Goal: Transaction & Acquisition: Purchase product/service

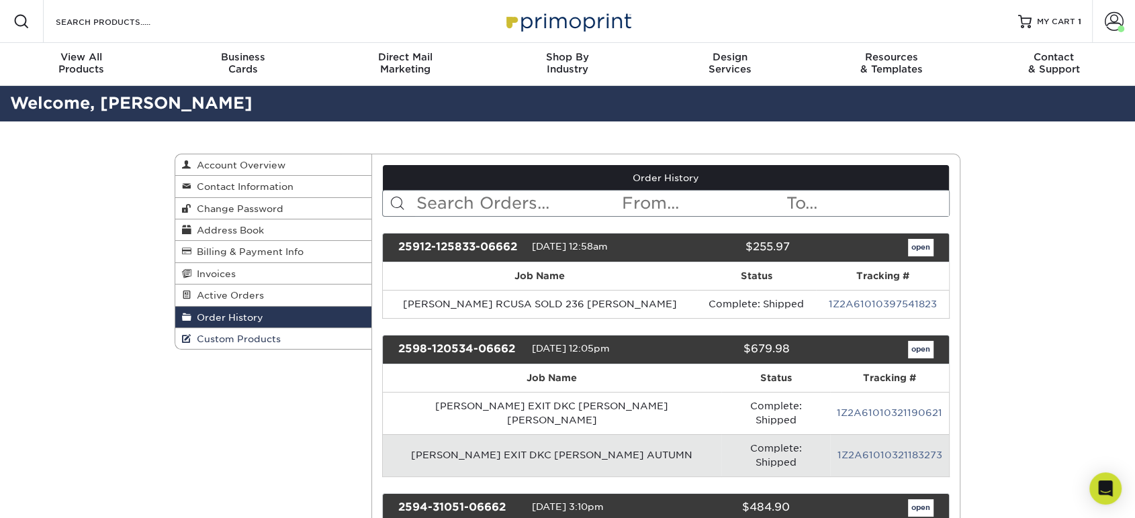
click at [246, 338] on span "Custom Products" at bounding box center [235, 339] width 89 height 11
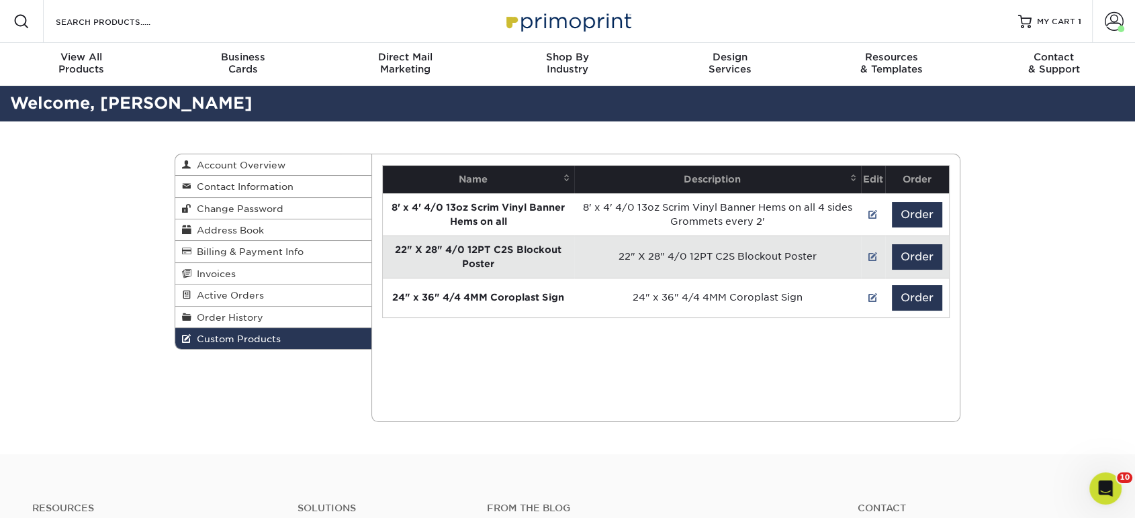
click at [36, 376] on div "Resources Menu Search Products Account Welcome, Richard Account Dashboard Activ…" at bounding box center [567, 423] width 1135 height 847
click at [429, 58] on span "Direct Mail" at bounding box center [405, 57] width 162 height 12
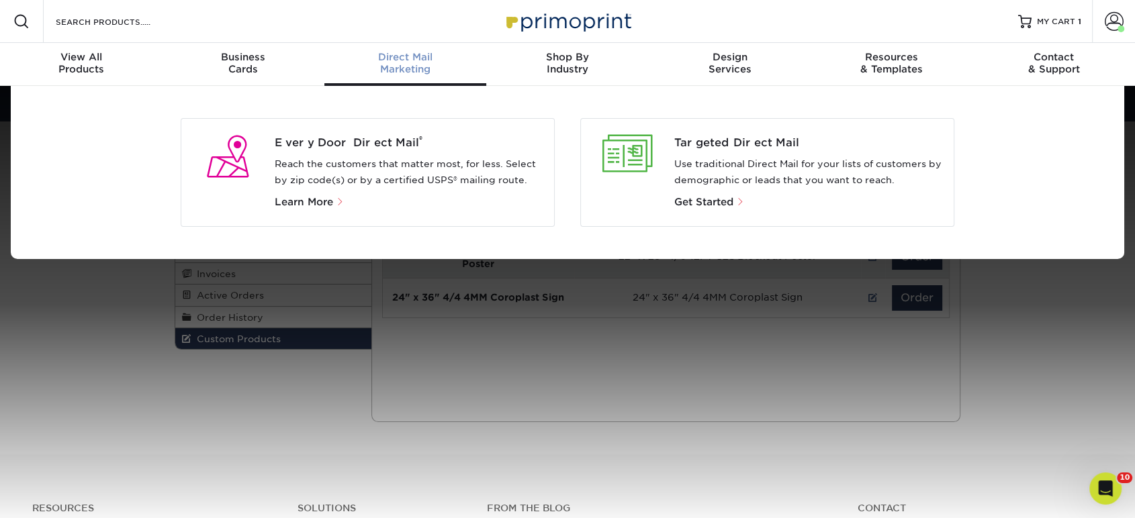
click at [384, 131] on div "Every Door Direct Mail ® Reach the customers that matter most, for less. Select…" at bounding box center [368, 172] width 374 height 109
drag, startPoint x: 383, startPoint y: 132, endPoint x: 388, endPoint y: 144, distance: 13.0
click at [383, 132] on div "Every Door Direct Mail ® Reach the customers that matter most, for less. Select…" at bounding box center [368, 172] width 374 height 109
click at [389, 146] on span "Every Door Direct Mail ®" at bounding box center [409, 143] width 269 height 16
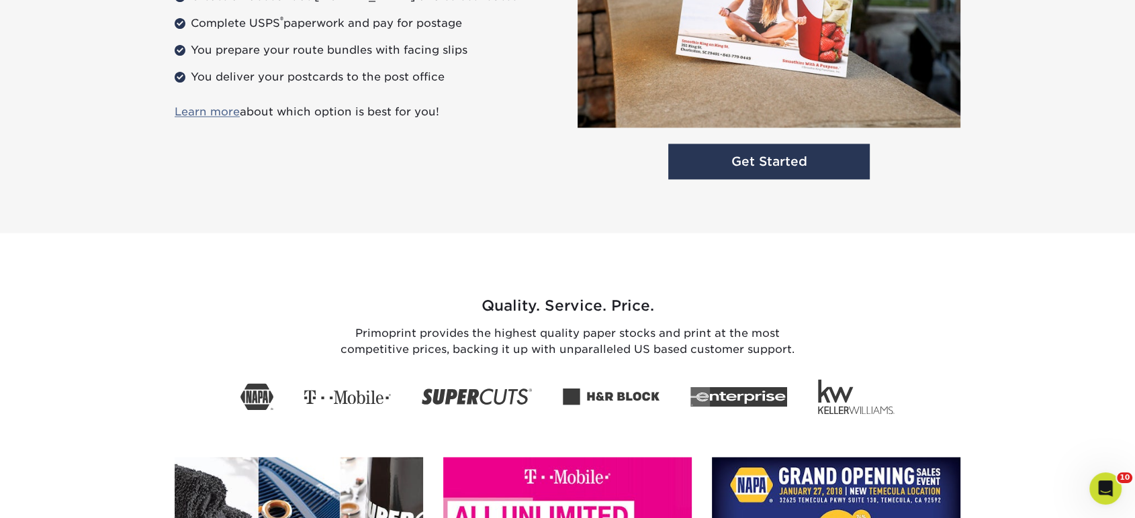
scroll to position [1914, 0]
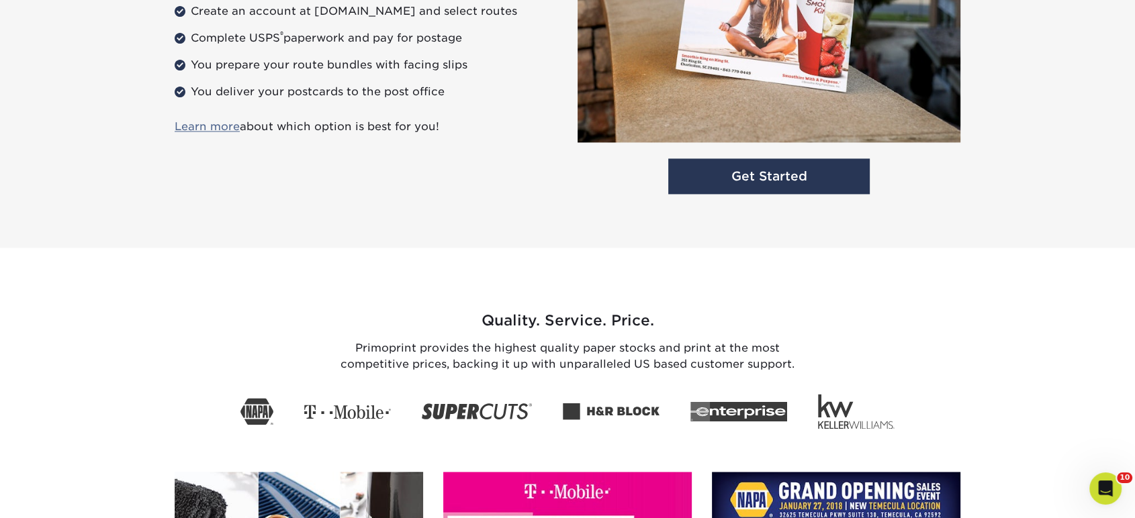
click at [731, 197] on div "Get Started" at bounding box center [768, 41] width 403 height 318
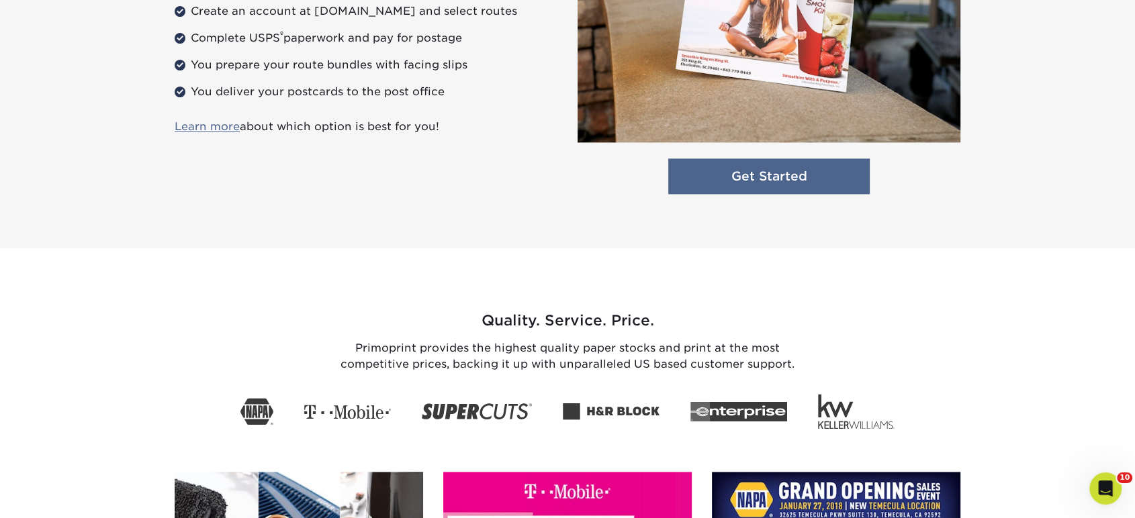
click at [733, 187] on link "Get Started" at bounding box center [768, 176] width 201 height 36
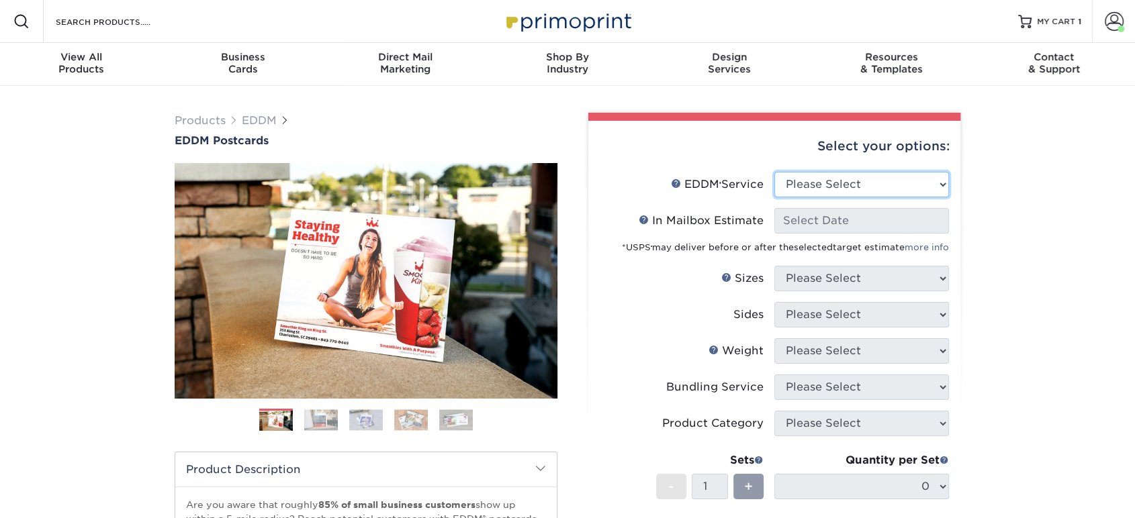
click at [813, 187] on select "Please Select Full Service Print Only" at bounding box center [861, 185] width 175 height 26
select select "print_only"
click at [774, 172] on select "Please Select Full Service Print Only" at bounding box center [861, 185] width 175 height 26
select select "-1"
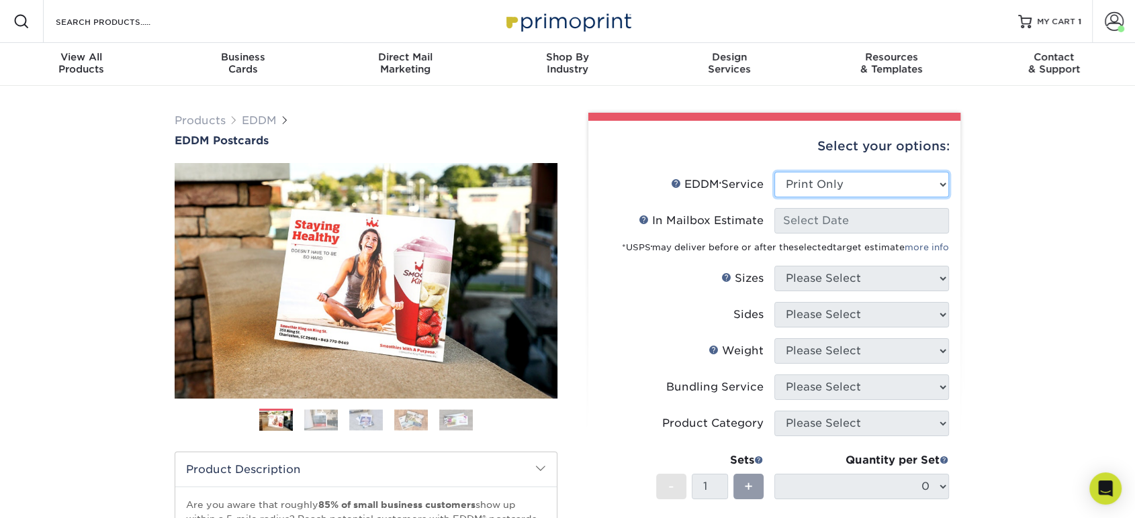
select select "-1"
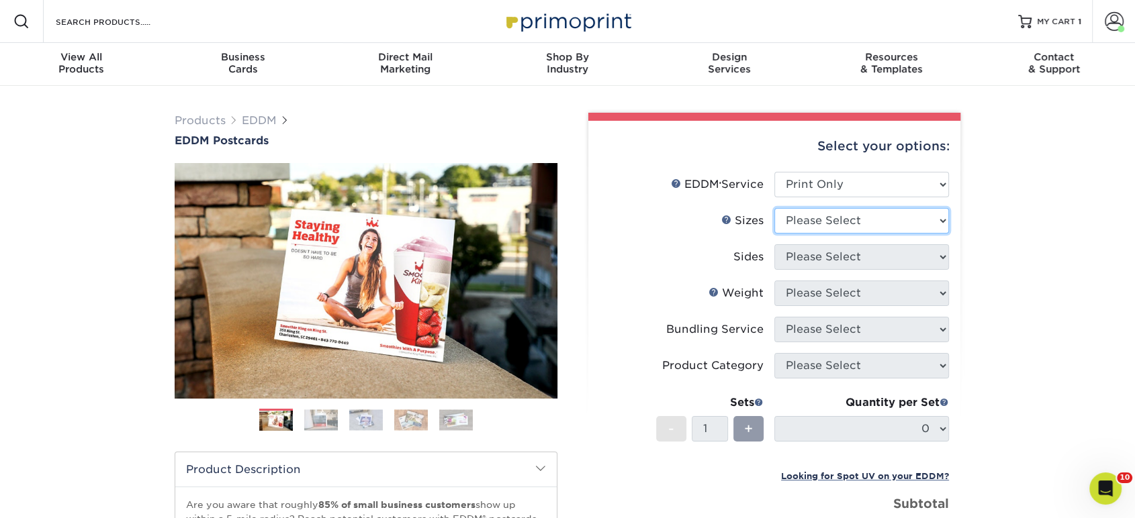
click at [810, 219] on select "Please Select 4.5" x 12" 6" x 12" 6.5" x 8" 6.5" x 9" 6.5" x 12" 7" x 8.5" 8" x…" at bounding box center [861, 221] width 175 height 26
select select "6.50x9.00"
click at [774, 208] on select "Please Select 4.5" x 12" 6" x 12" 6.5" x 8" 6.5" x 9" 6.5" x 12" 7" x 8.5" 8" x…" at bounding box center [861, 221] width 175 height 26
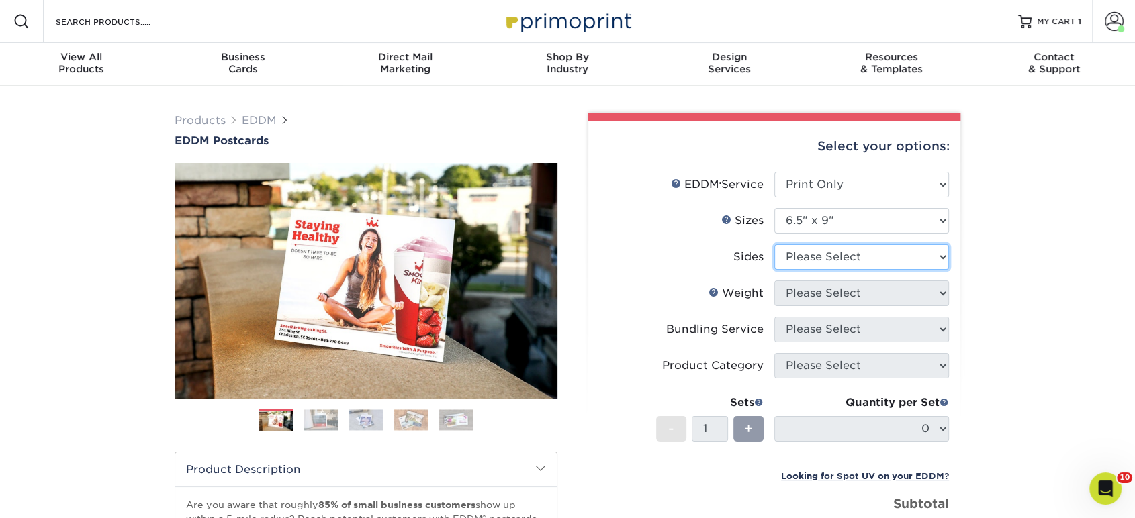
click at [814, 252] on select "Please Select Print Both Sides Print Front Only" at bounding box center [861, 257] width 175 height 26
select select "13abbda7-1d64-4f25-8bb2-c179b224825d"
click at [774, 244] on select "Please Select Print Both Sides Print Front Only" at bounding box center [861, 257] width 175 height 26
click at [811, 291] on select "Please Select 16PT 14PT" at bounding box center [861, 294] width 175 height 26
select select "16PT"
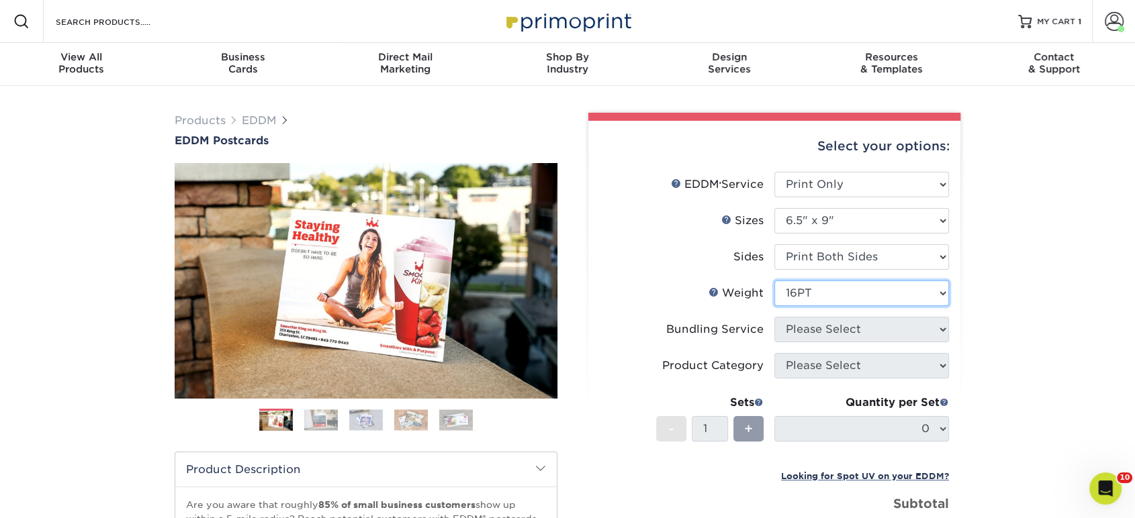
click at [774, 281] on select "Please Select 16PT 14PT" at bounding box center [861, 294] width 175 height 26
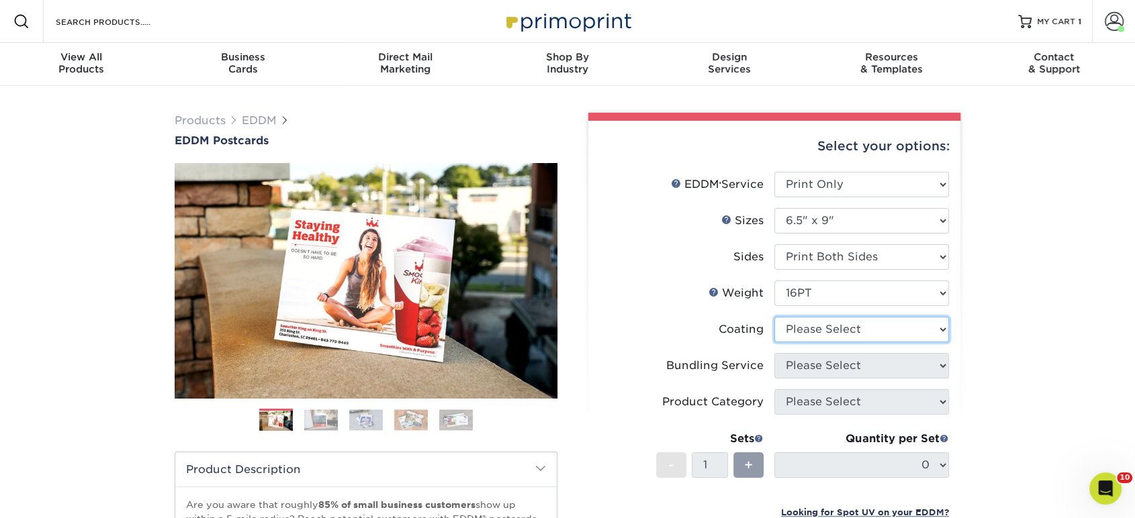
click at [806, 330] on select at bounding box center [861, 330] width 175 height 26
select select "ae367451-b2b8-45df-a344-0f05b6a12993"
click at [774, 317] on select at bounding box center [861, 330] width 175 height 26
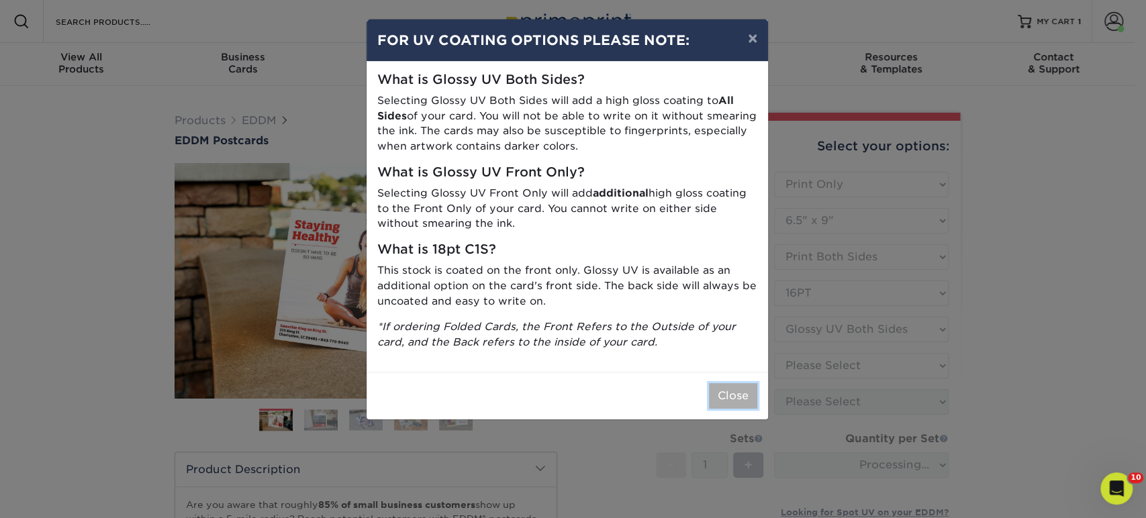
click at [743, 399] on button "Close" at bounding box center [733, 396] width 48 height 26
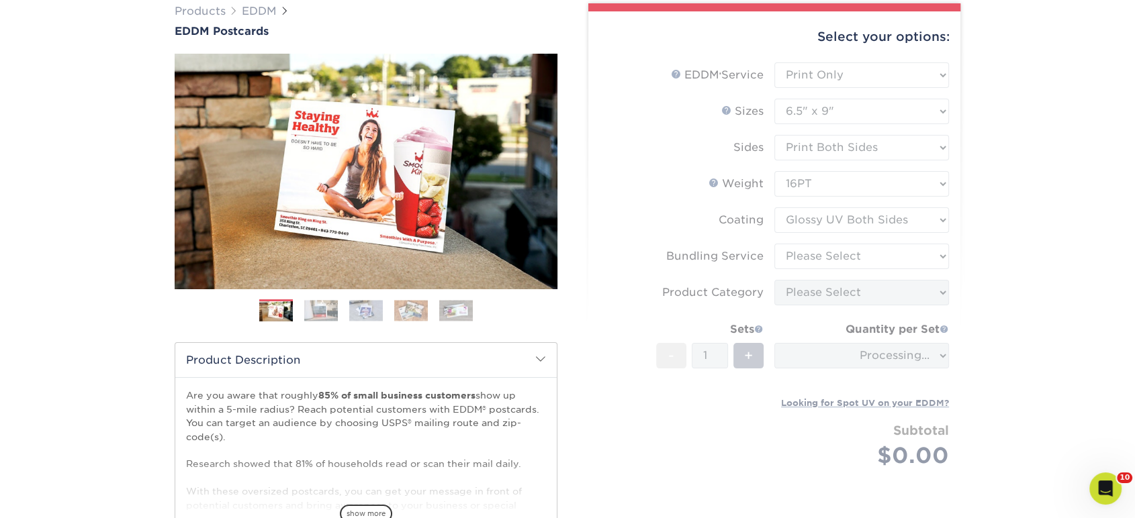
scroll to position [298, 0]
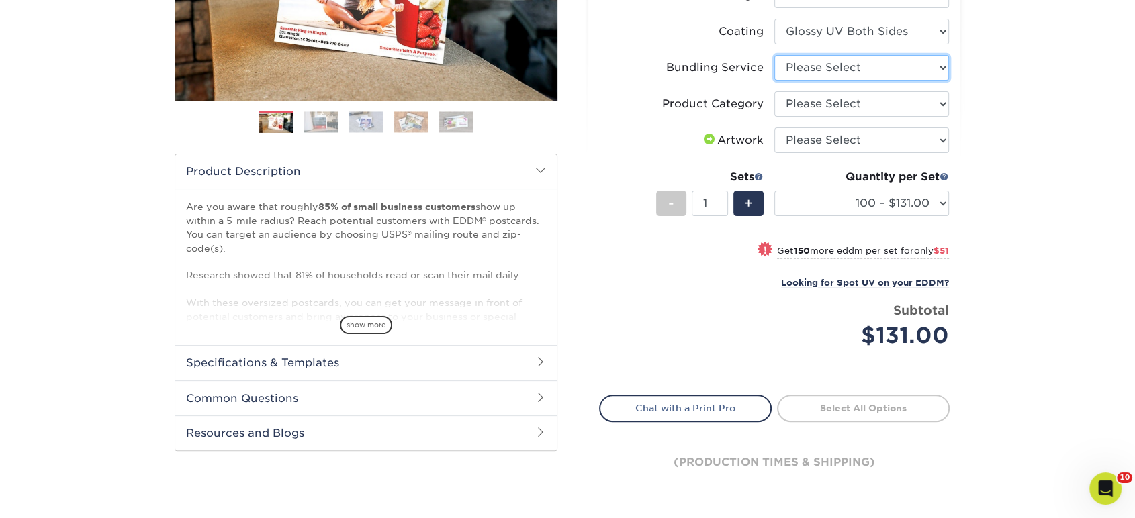
click at [835, 71] on select "Please Select No Bundling Services Yes, Bundles of 50 (+2 Days) Yes, Bundles of…" at bounding box center [861, 68] width 175 height 26
select select "58689abb-25c0-461c-a4c3-a80b627d6649"
click at [774, 55] on select "Please Select No Bundling Services Yes, Bundles of 50 (+2 Days) Yes, Bundles of…" at bounding box center [861, 68] width 175 height 26
click at [833, 107] on select "Please Select Postcards" at bounding box center [861, 104] width 175 height 26
select select "9b7272e0-d6c8-4c3c-8e97-d3a1bcdab858"
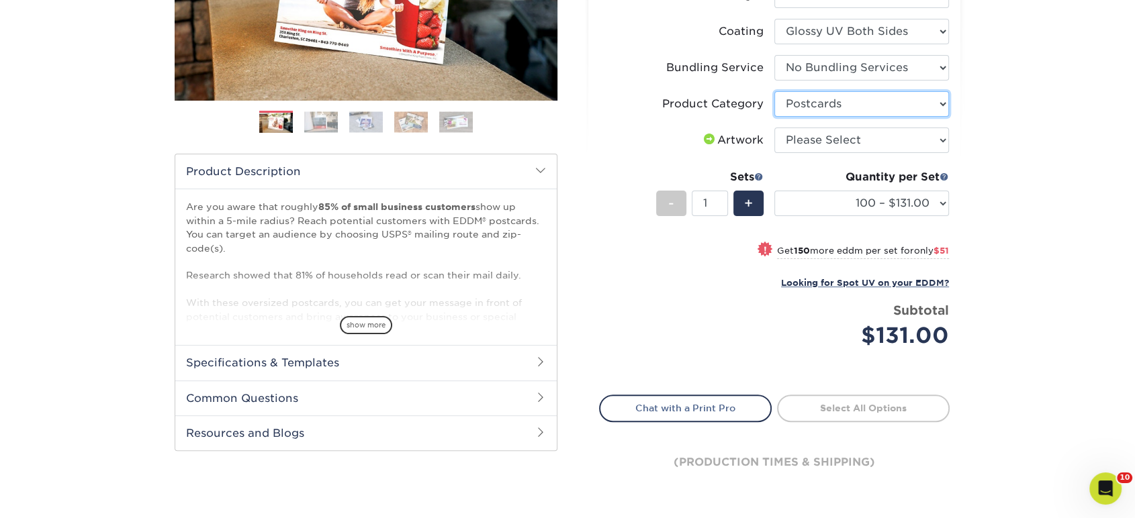
click at [774, 91] on select "Please Select Postcards" at bounding box center [861, 104] width 175 height 26
click at [835, 137] on select "Please Select I will upload files I need a design - $150" at bounding box center [861, 141] width 175 height 26
select select "upload"
click at [774, 128] on select "Please Select I will upload files I need a design - $150" at bounding box center [861, 141] width 175 height 26
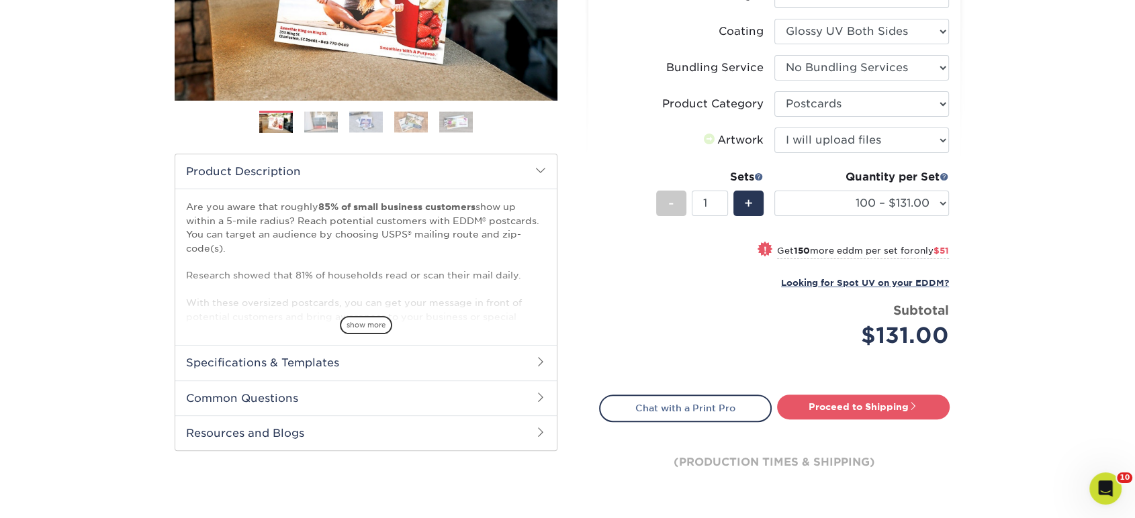
click at [829, 183] on div "Quantity per Set" at bounding box center [861, 177] width 175 height 16
click at [824, 203] on select "100 – $131.00 250 – $182.00 500 – $203.00 1000 – $227.00 2500 – $379.00 5000 – …" at bounding box center [861, 204] width 175 height 26
select select "500 – $203.00"
click at [774, 191] on select "100 – $131.00 250 – $182.00 500 – $203.00 1000 – $227.00 2500 – $379.00 5000 – …" at bounding box center [861, 204] width 175 height 26
click at [795, 408] on link "Proceed to Shipping" at bounding box center [863, 407] width 173 height 24
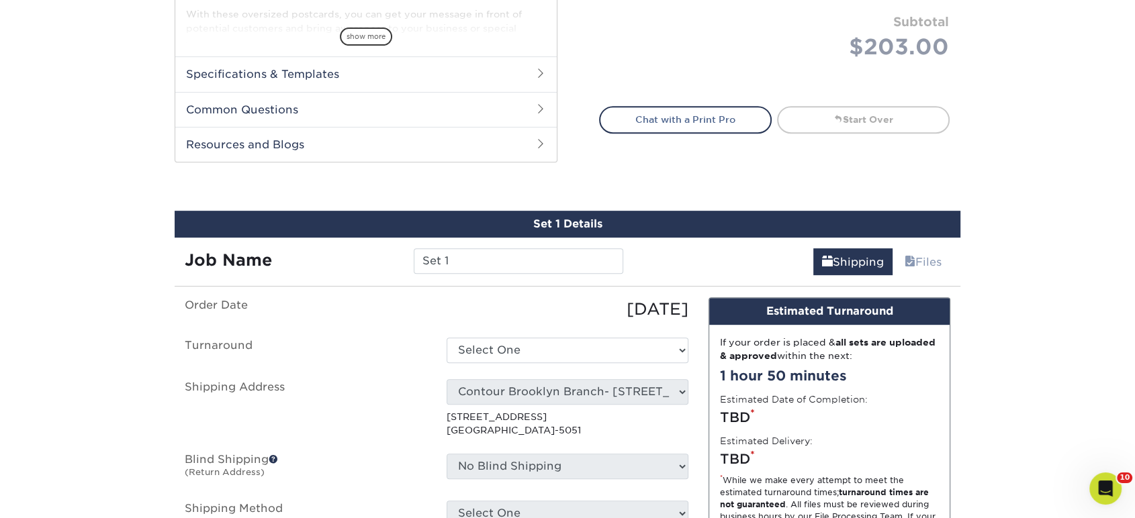
scroll to position [729, 0]
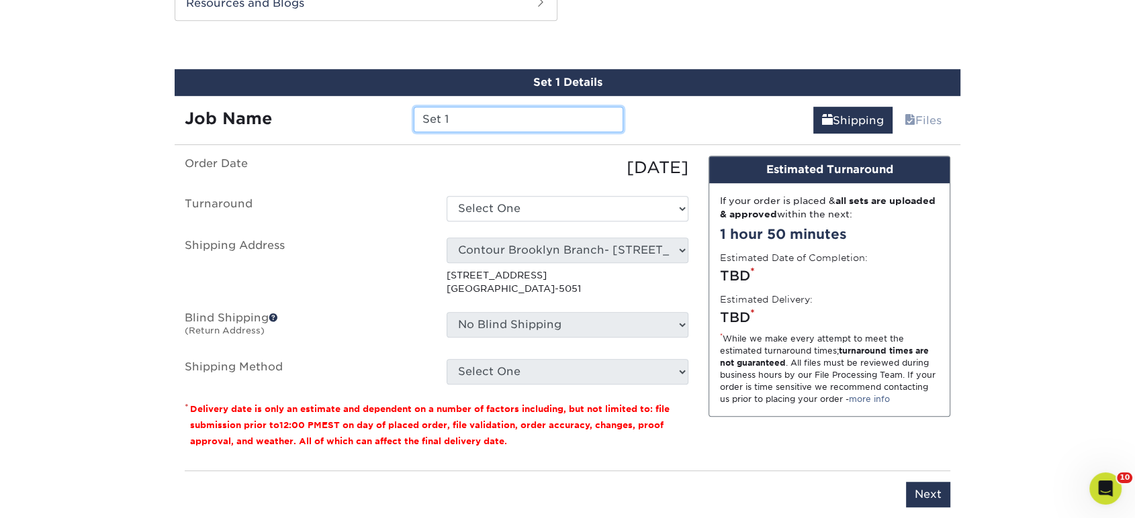
click at [569, 111] on input "Set 1" at bounding box center [518, 120] width 209 height 26
click at [520, 128] on input "MIKE PAGILLO" at bounding box center [518, 120] width 209 height 26
drag, startPoint x: 538, startPoint y: 115, endPoint x: 510, endPoint y: 116, distance: 27.6
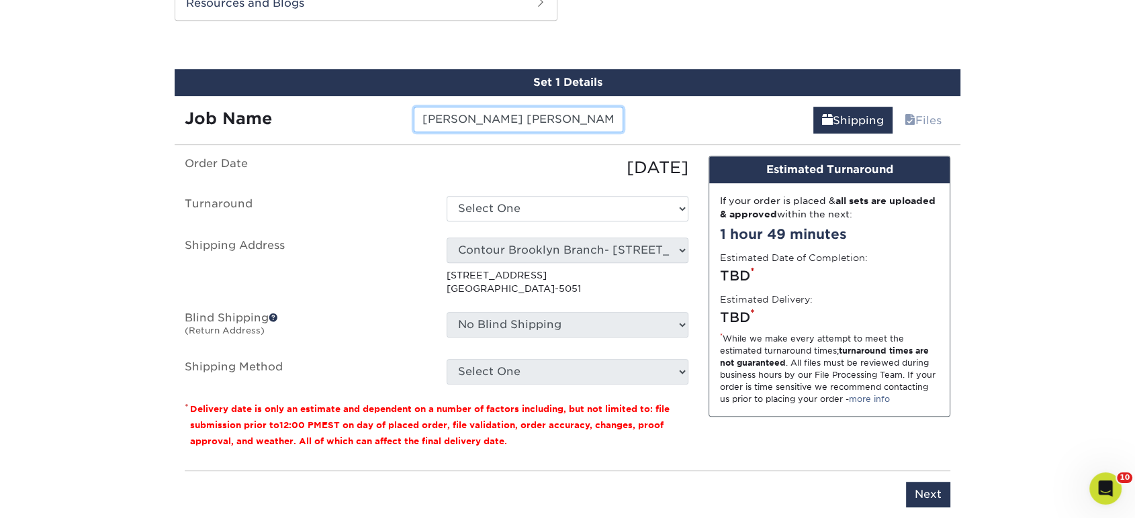
click at [510, 116] on input "MIKE PAGILLO Tina" at bounding box center [518, 120] width 209 height 26
click at [597, 122] on input "MIKE PAGILLO TINA JAHRS" at bounding box center [518, 120] width 209 height 26
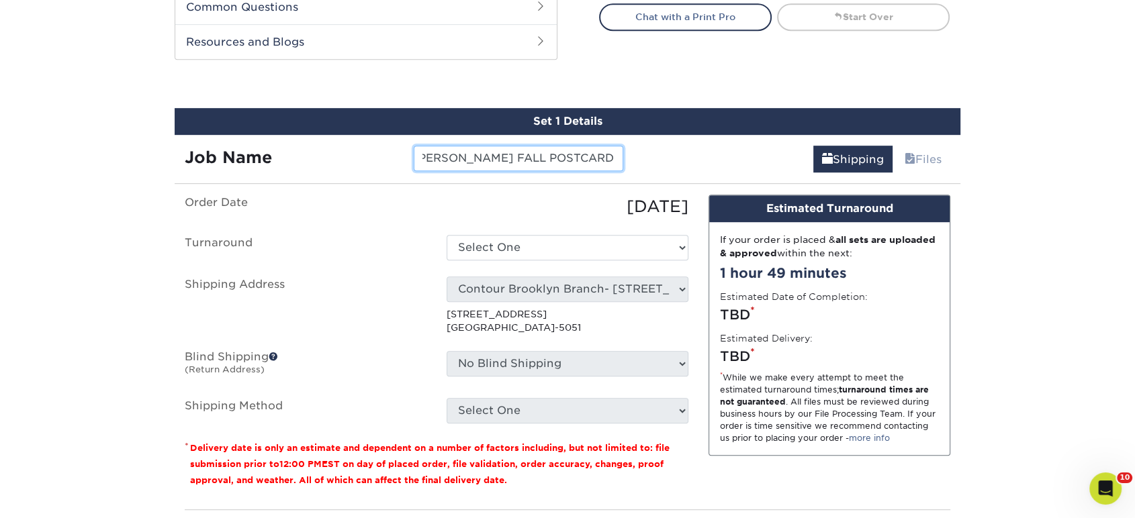
scroll to position [654, 0]
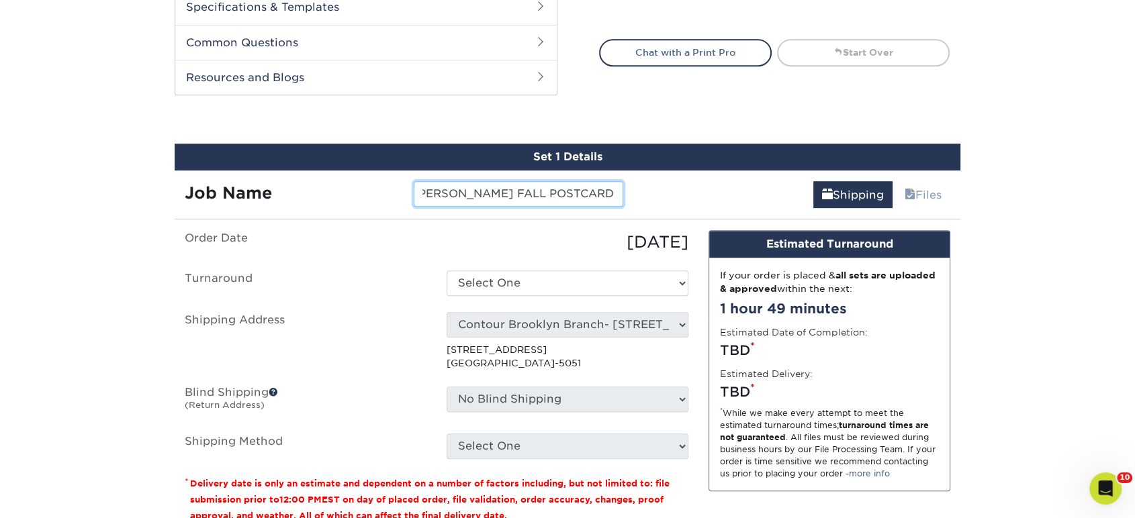
type input "[PERSON_NAME] [PERSON_NAME] FALL POSTCARD"
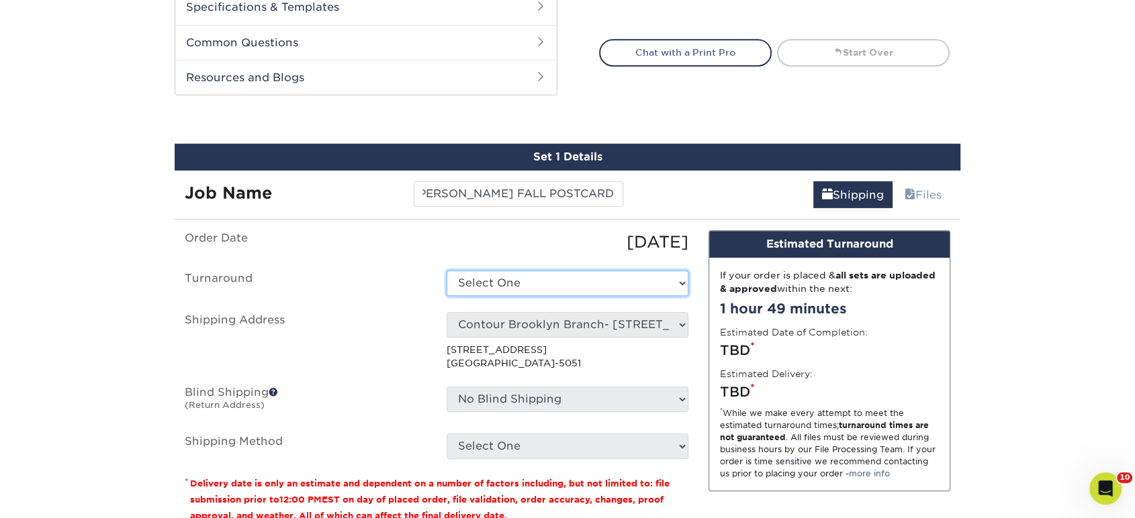
click at [504, 287] on select "Select One 2-4 Business Days 2 Day Next Business Day" at bounding box center [568, 284] width 242 height 26
select select "85e402c1-f951-4e08-96d1-f1db94a1be34"
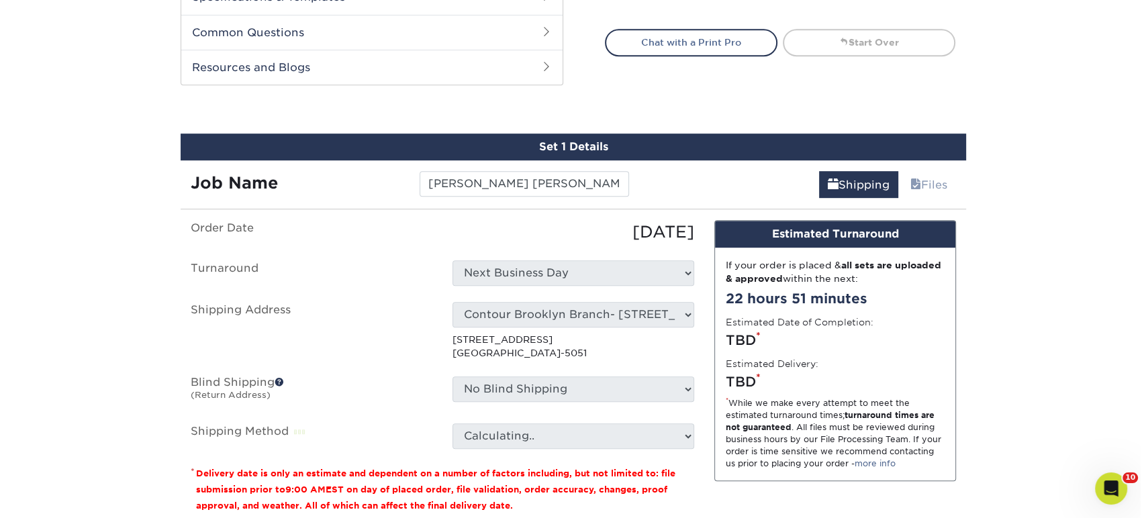
scroll to position [803, 0]
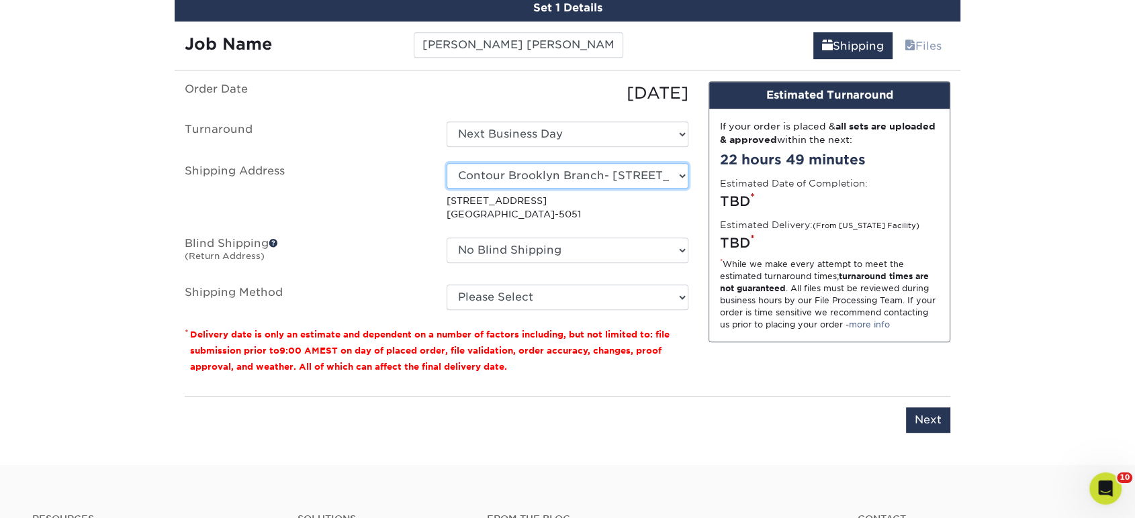
click at [600, 171] on select "Select One Realty Connect USA" at bounding box center [568, 176] width 242 height 26
select select "newaddress"
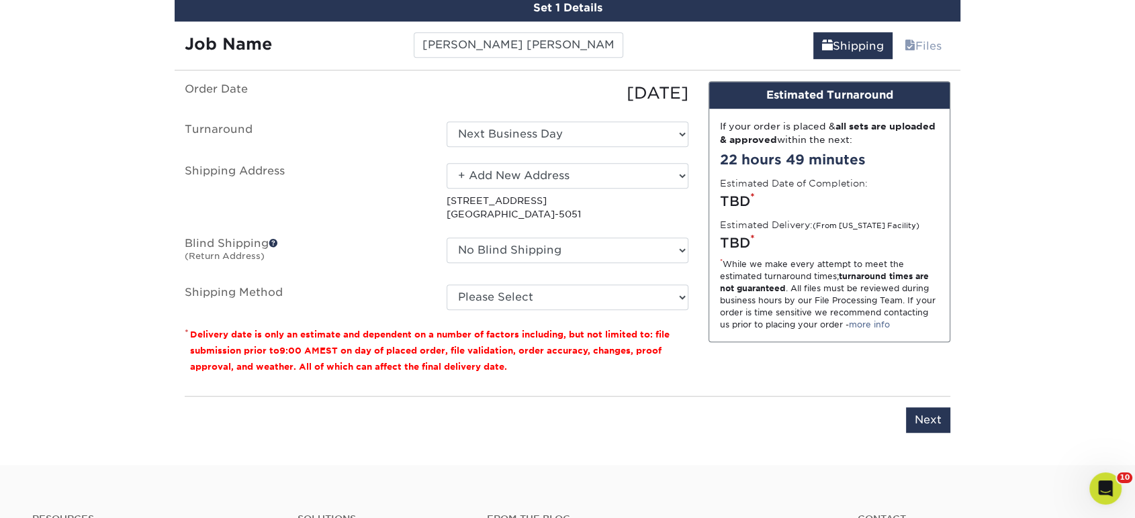
click at [447, 163] on select "Select One Realty Connect USA" at bounding box center [568, 176] width 242 height 26
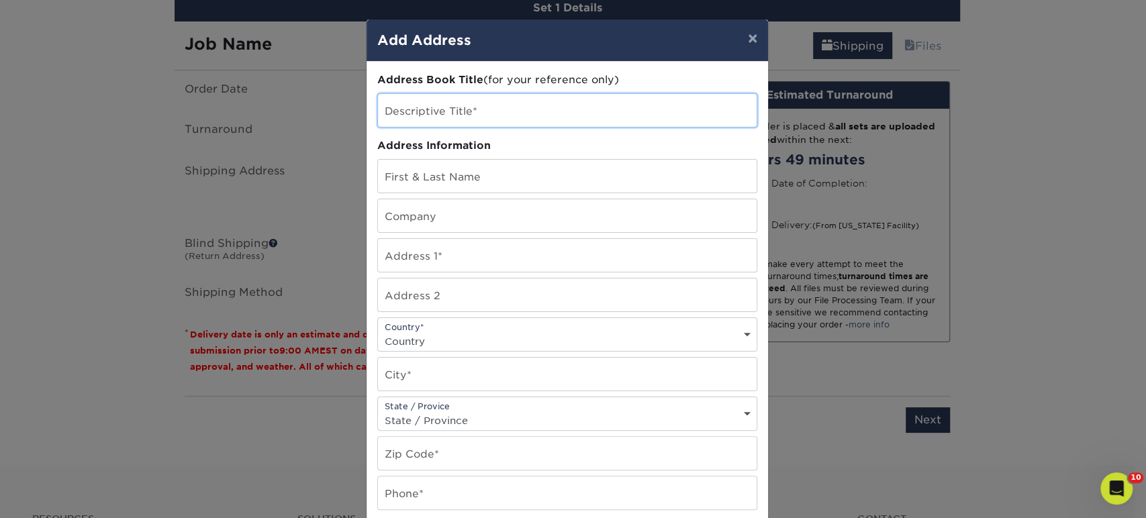
click at [489, 112] on input "text" at bounding box center [567, 110] width 379 height 33
click at [465, 118] on input "TINA JAHRS" at bounding box center [567, 110] width 379 height 33
click at [500, 106] on input "TINA JAHRSD" at bounding box center [567, 110] width 379 height 33
click at [496, 111] on input "[PERSON_NAME]" at bounding box center [567, 110] width 379 height 33
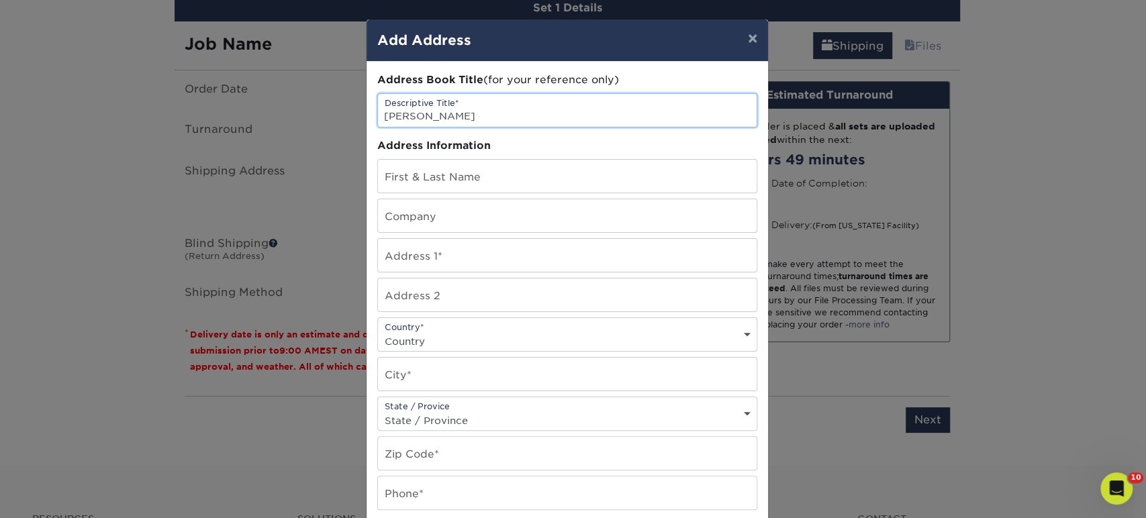
click at [496, 111] on input "[PERSON_NAME]" at bounding box center [567, 110] width 379 height 33
type input "[PERSON_NAME]"
click at [516, 181] on input "text" at bounding box center [567, 176] width 379 height 33
paste input "[PERSON_NAME]"
type input "[PERSON_NAME]"
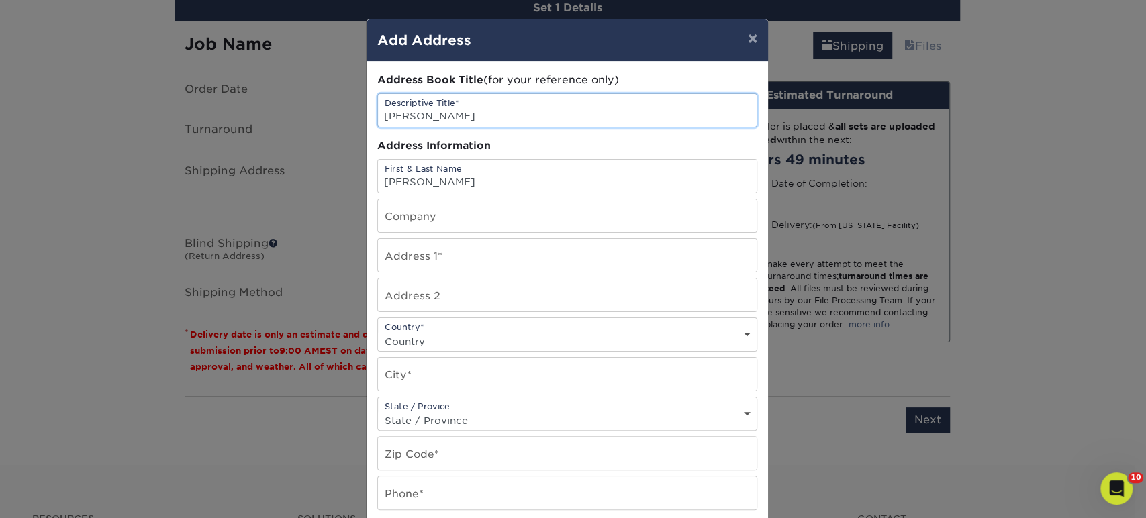
click at [524, 119] on input "[PERSON_NAME]" at bounding box center [567, 110] width 379 height 33
type input "[PERSON_NAME] HOME ADDRESS"
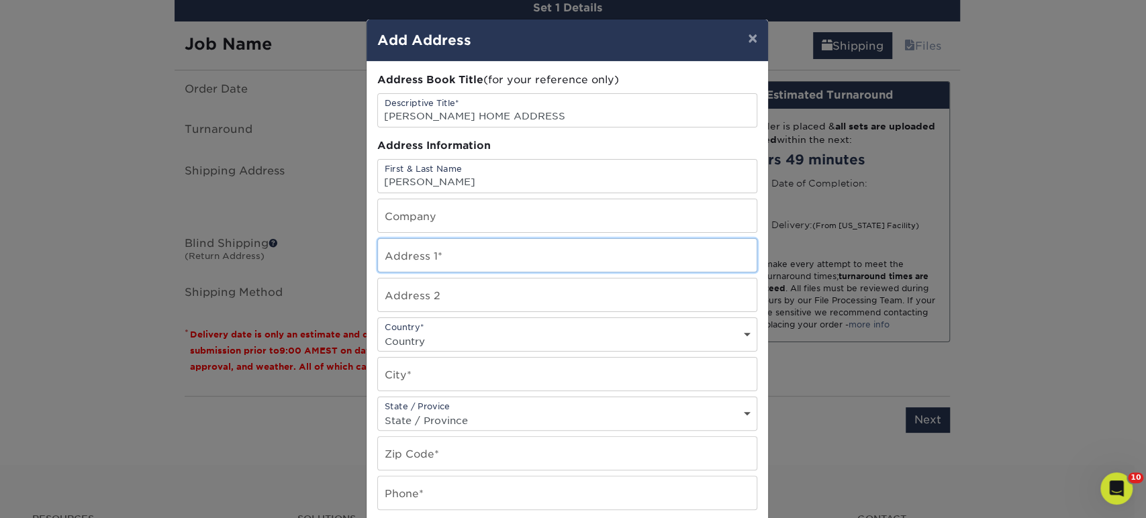
click at [477, 250] on input "text" at bounding box center [567, 255] width 379 height 33
type input "30 MARGIN DRIVE"
select select "US"
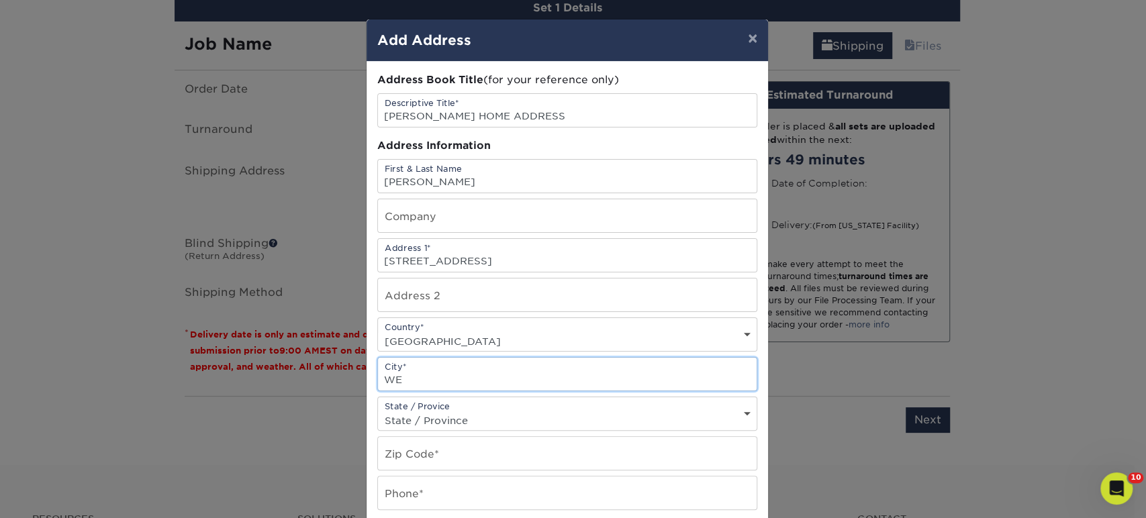
type input "W"
type input "SHIRLEY"
select select "NY"
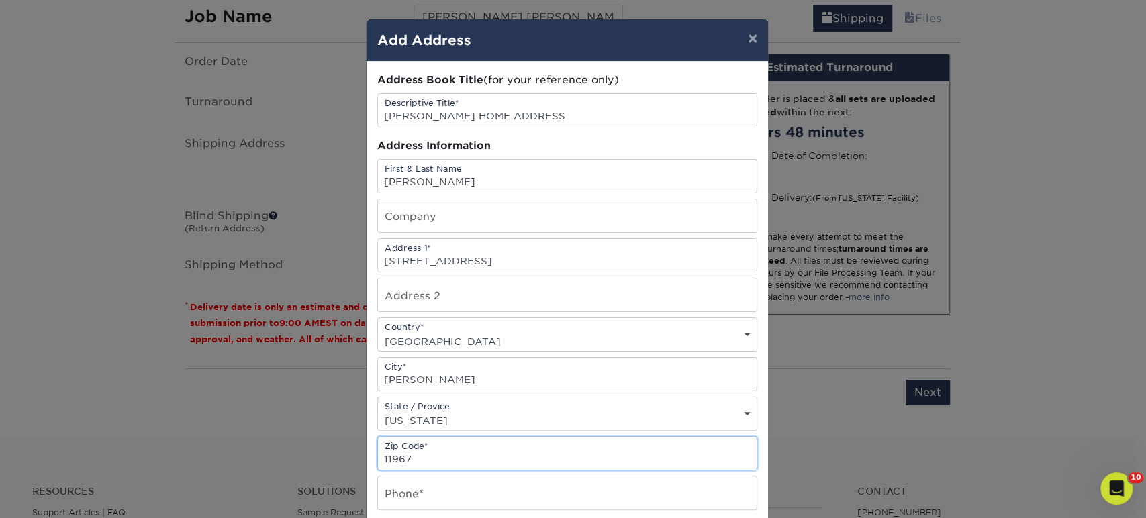
scroll to position [149, 0]
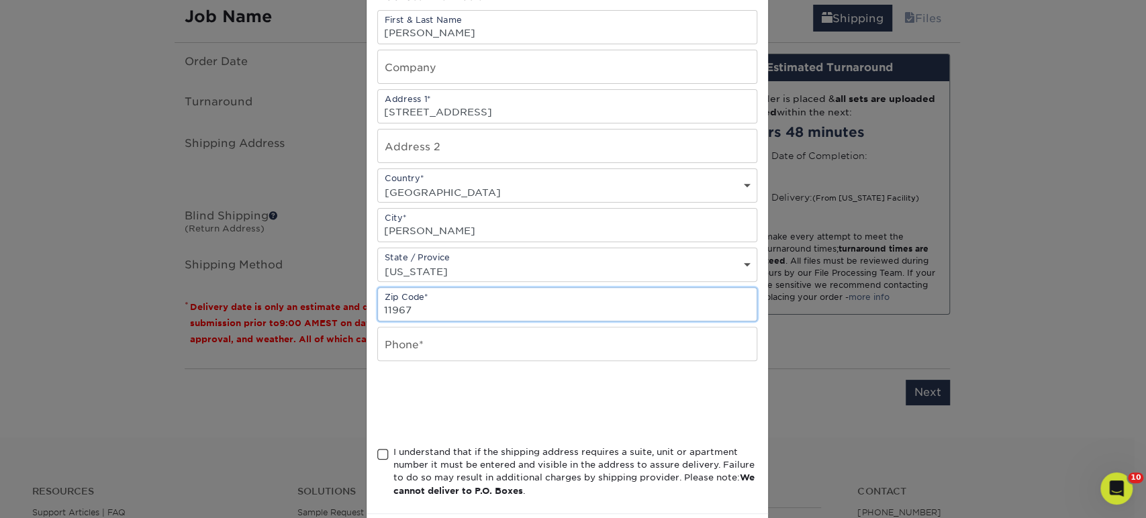
type input "11967"
click at [422, 336] on input "text" at bounding box center [567, 344] width 379 height 33
type input "5166661201"
click at [378, 453] on span at bounding box center [382, 455] width 11 height 13
click at [0, 0] on input "I understand that if the shipping address requires a suite, unit or apartment n…" at bounding box center [0, 0] width 0 height 0
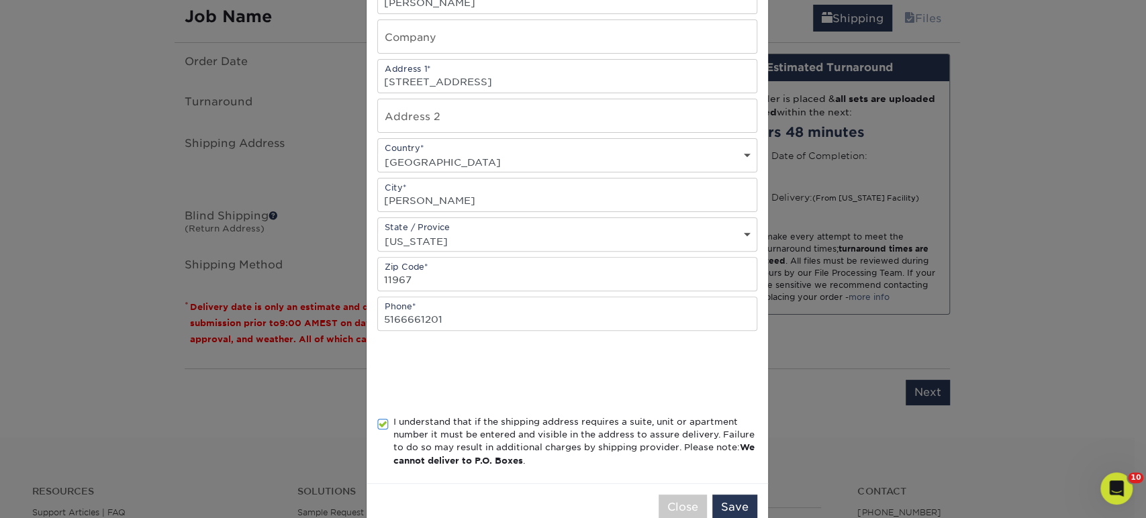
scroll to position [210, 0]
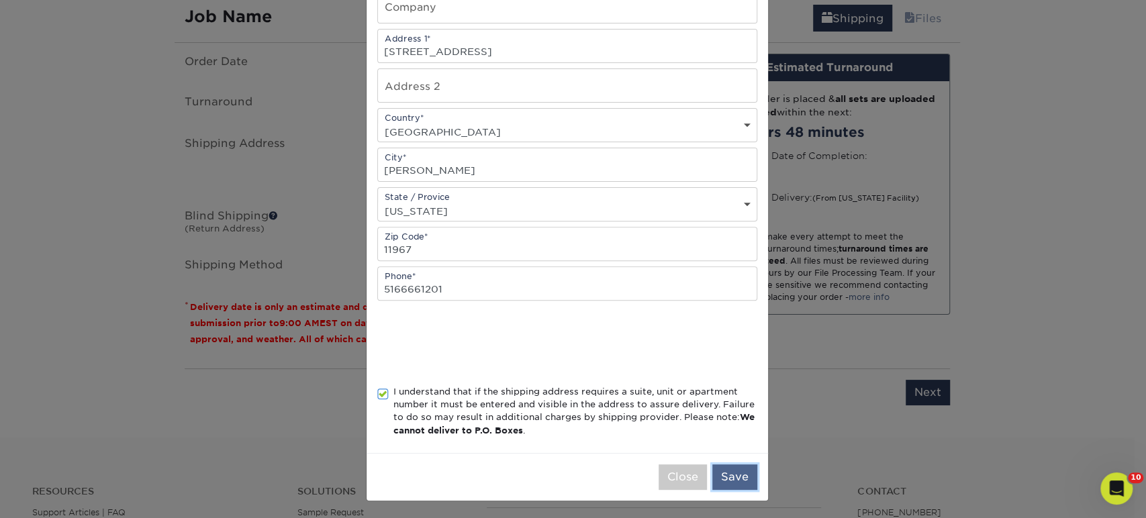
click at [735, 474] on button "Save" at bounding box center [734, 478] width 45 height 26
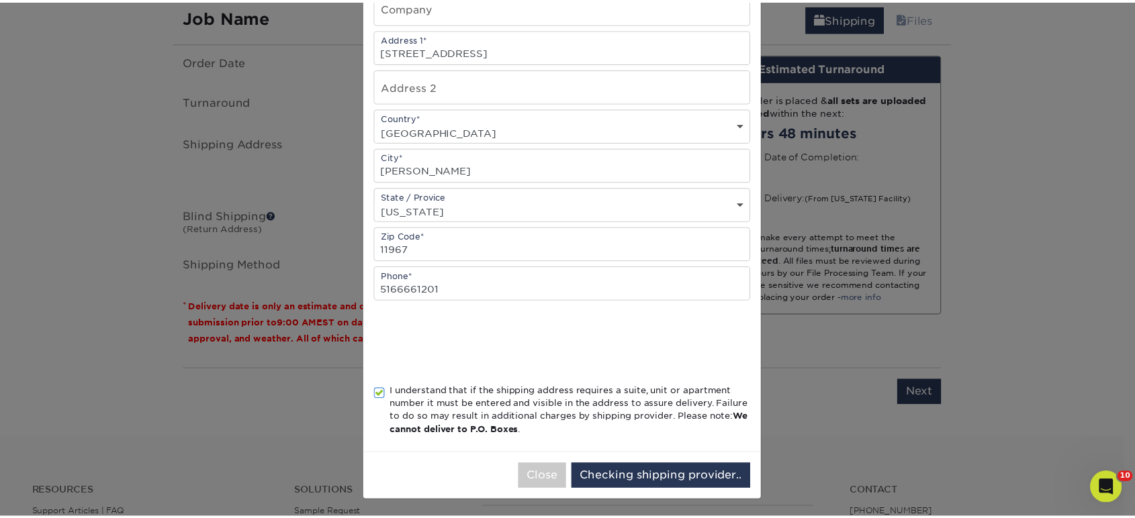
scroll to position [0, 0]
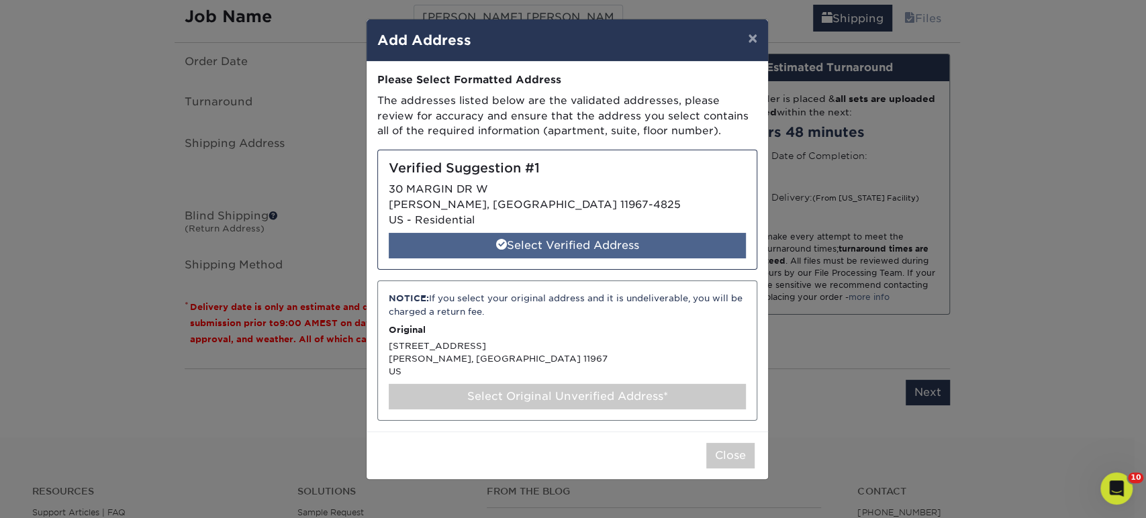
click at [492, 242] on div "Select Verified Address" at bounding box center [567, 246] width 357 height 26
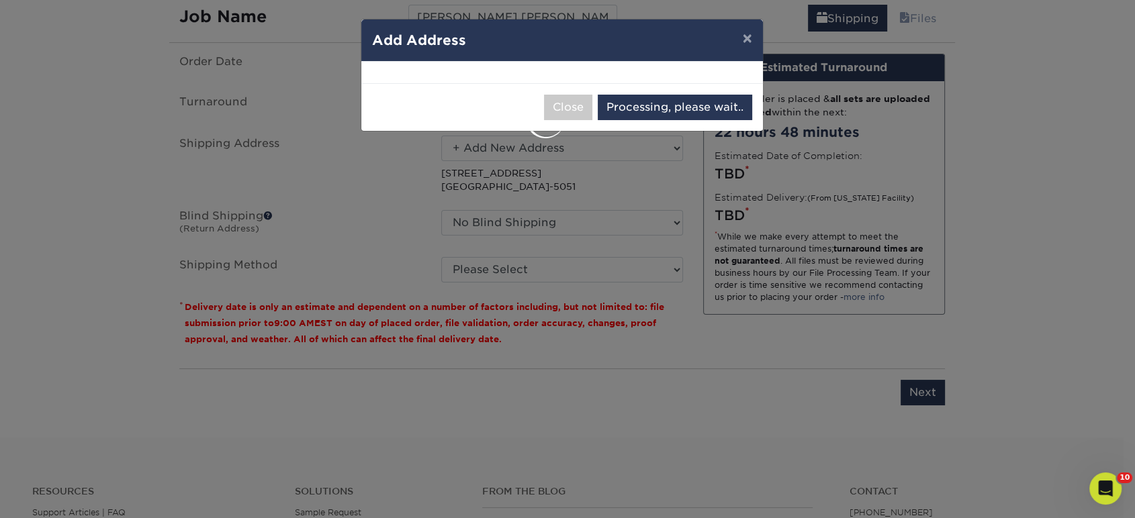
select select "286207"
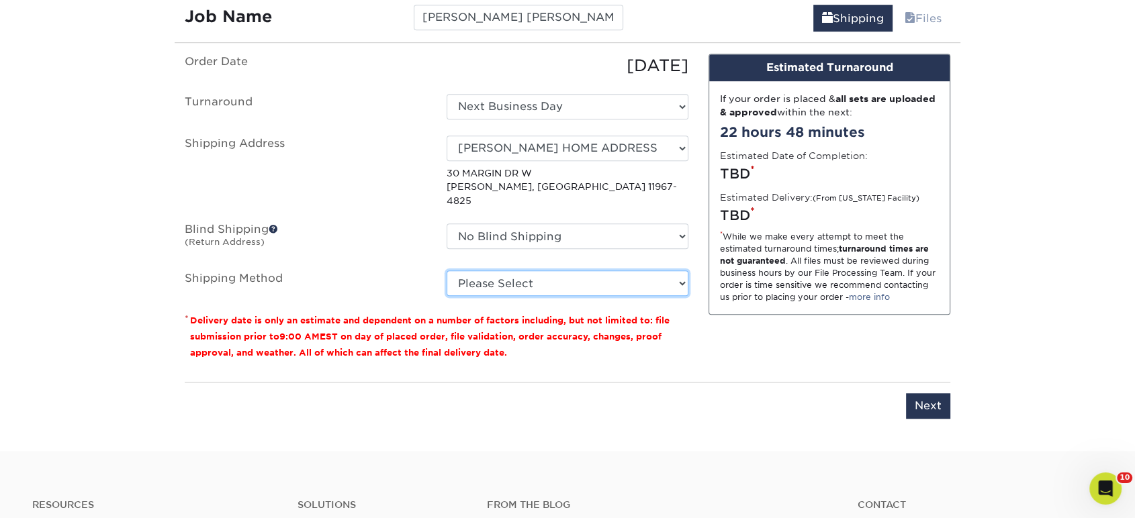
click at [490, 271] on select "Please Select Ground Shipping (+$24.72) 3 Day Shipping Service (+$32.95) 2 Day …" at bounding box center [568, 284] width 242 height 26
select select "03"
click at [447, 271] on select "Please Select Ground Shipping (+$24.72) 3 Day Shipping Service (+$32.95) 2 Day …" at bounding box center [568, 284] width 242 height 26
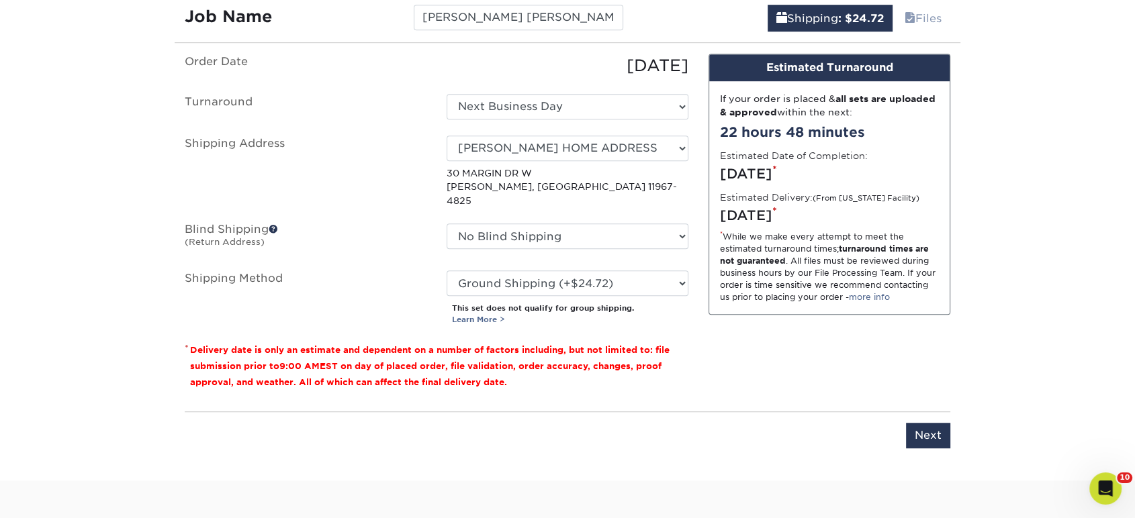
click at [956, 419] on div "You've choosen mailing services! If you have a csv address list please upload i…" at bounding box center [568, 259] width 786 height 411
click at [935, 423] on input "Next" at bounding box center [928, 436] width 44 height 26
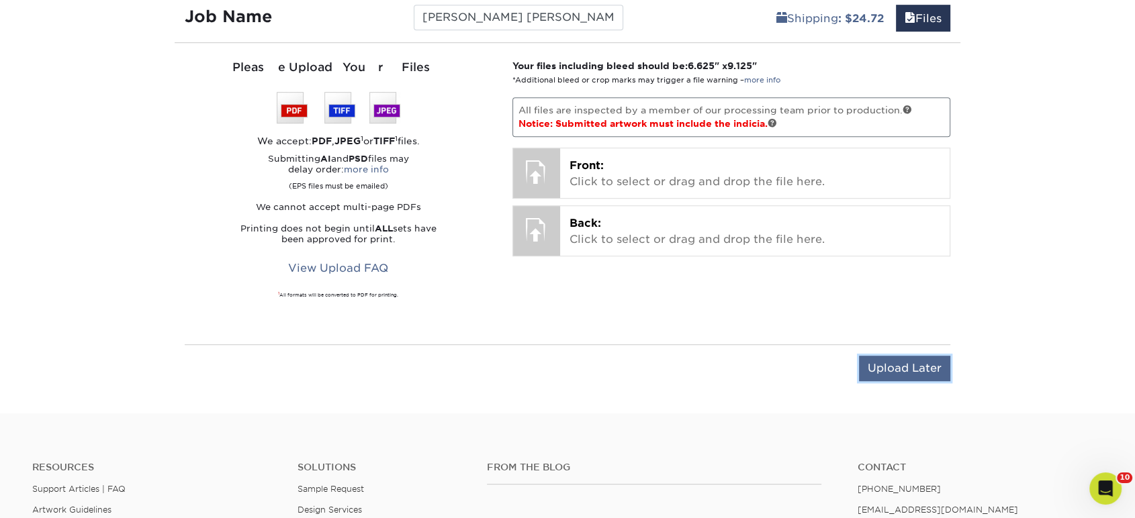
click at [876, 373] on input "Upload Later" at bounding box center [904, 369] width 91 height 26
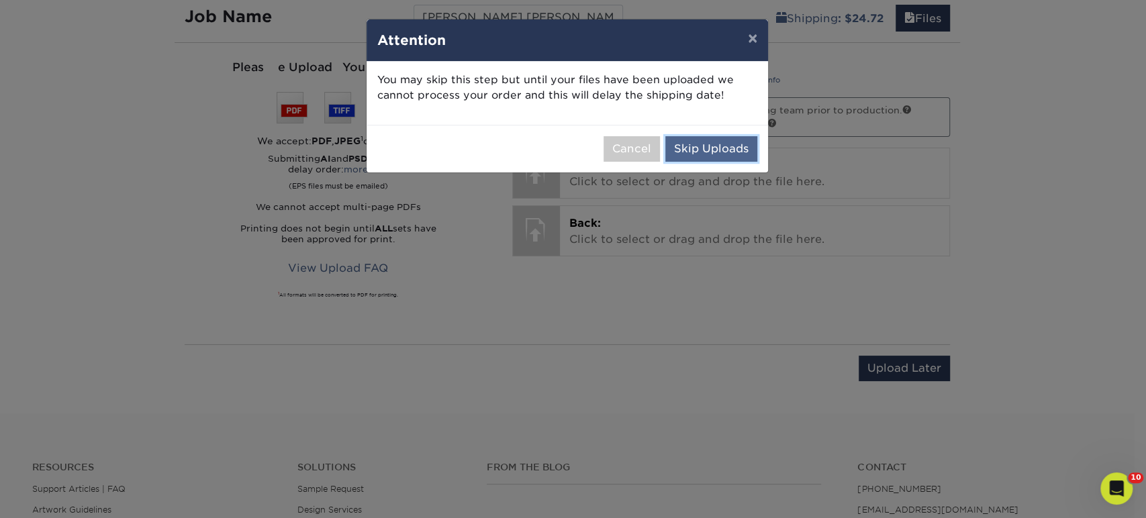
click at [723, 148] on button "Skip Uploads" at bounding box center [711, 149] width 92 height 26
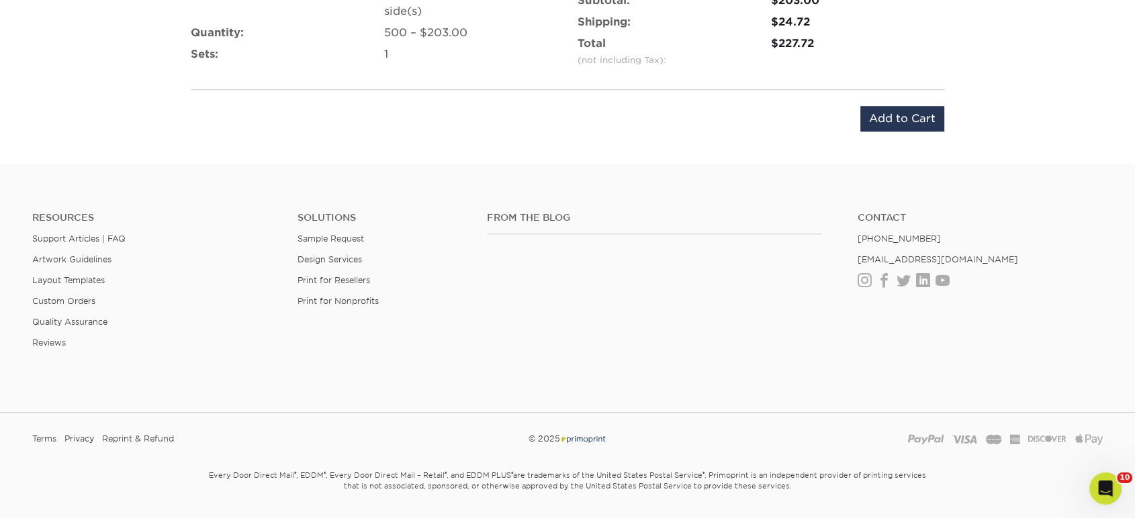
scroll to position [961, 0]
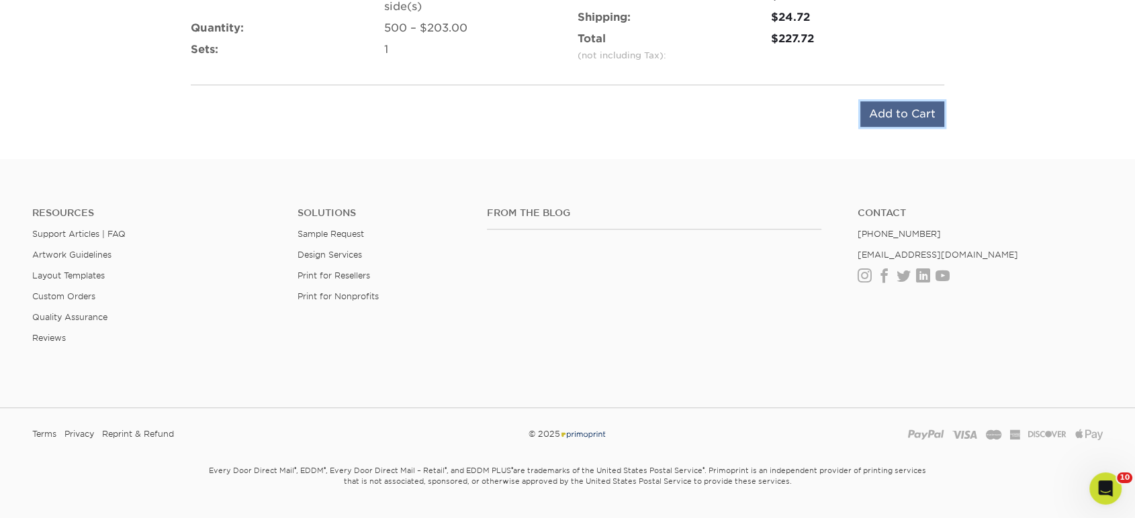
click at [880, 117] on input "Add to Cart" at bounding box center [902, 114] width 84 height 26
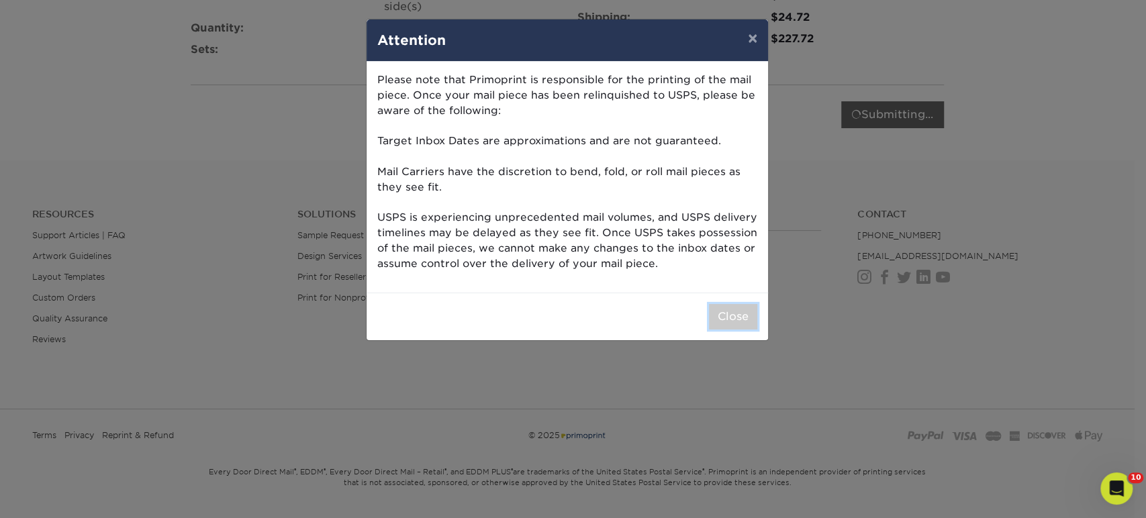
drag, startPoint x: 745, startPoint y: 305, endPoint x: 744, endPoint y: 312, distance: 6.7
click at [745, 306] on button "Close" at bounding box center [733, 317] width 48 height 26
